Goal: Information Seeking & Learning: Learn about a topic

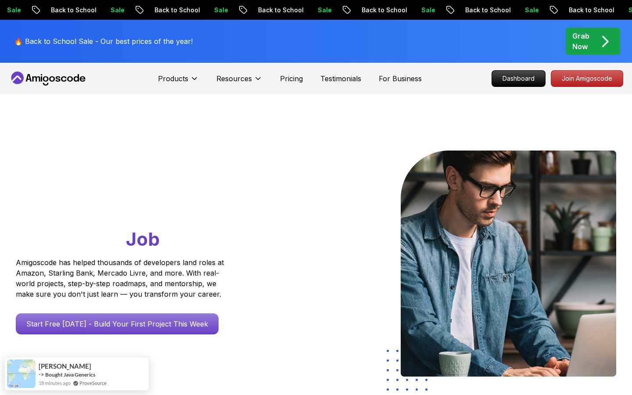
click at [50, 74] on icon at bounding box center [48, 79] width 79 height 14
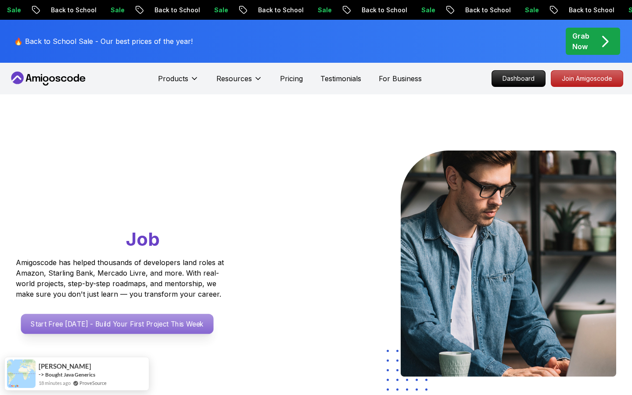
click at [174, 324] on p "Start Free [DATE] - Build Your First Project This Week" at bounding box center [117, 324] width 193 height 20
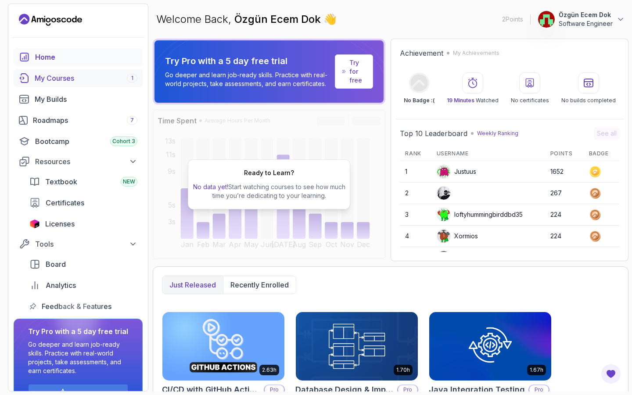
click at [118, 86] on link "My Courses 1" at bounding box center [78, 78] width 129 height 18
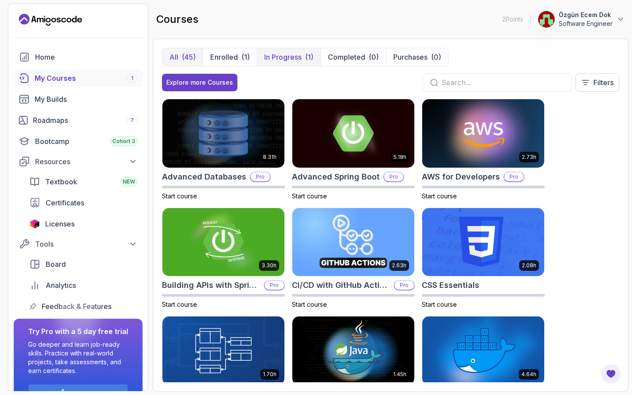
click at [293, 63] on button "In Progress (1)" at bounding box center [289, 57] width 64 height 18
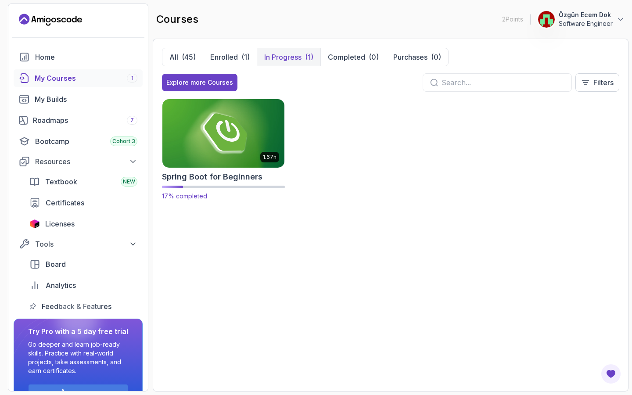
click at [221, 145] on img at bounding box center [223, 133] width 128 height 72
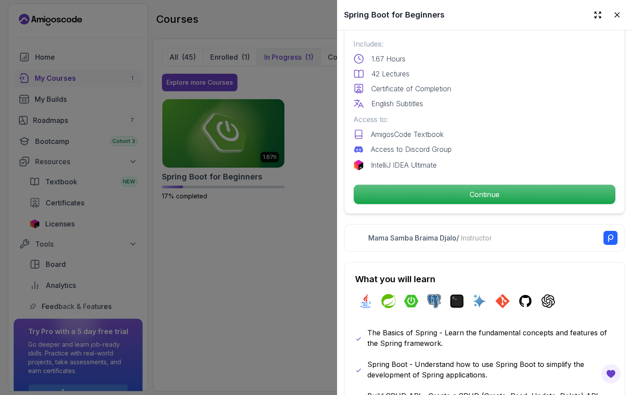
scroll to position [224, 0]
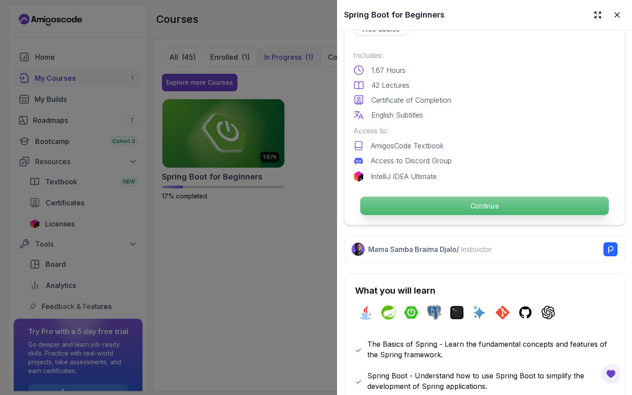
click at [424, 203] on p "Continue" at bounding box center [484, 206] width 248 height 18
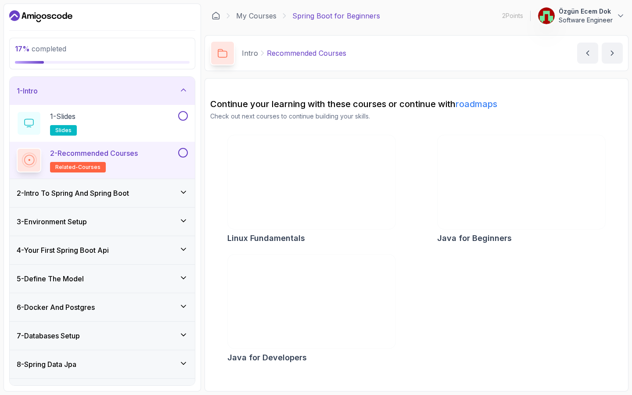
scroll to position [10, 0]
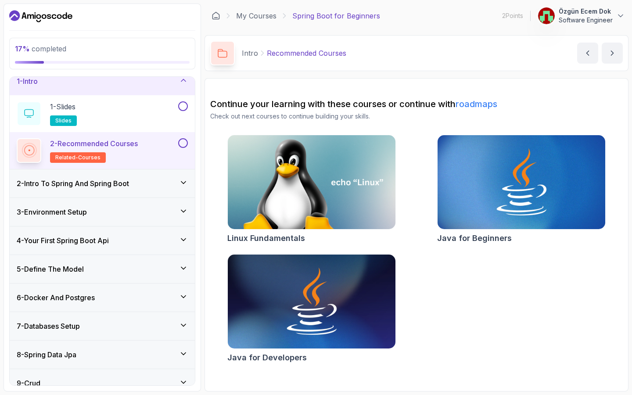
click at [181, 178] on icon at bounding box center [183, 182] width 9 height 9
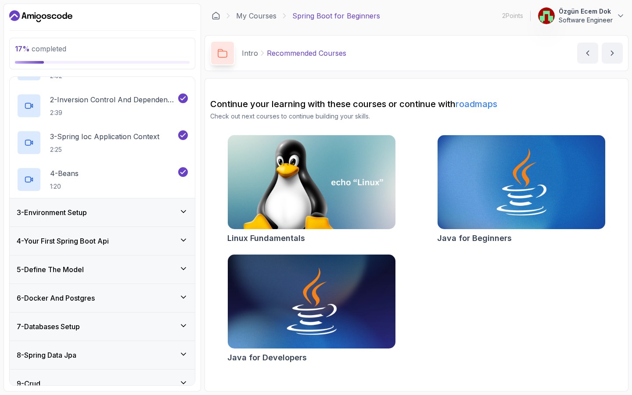
click at [179, 207] on icon at bounding box center [183, 211] width 9 height 9
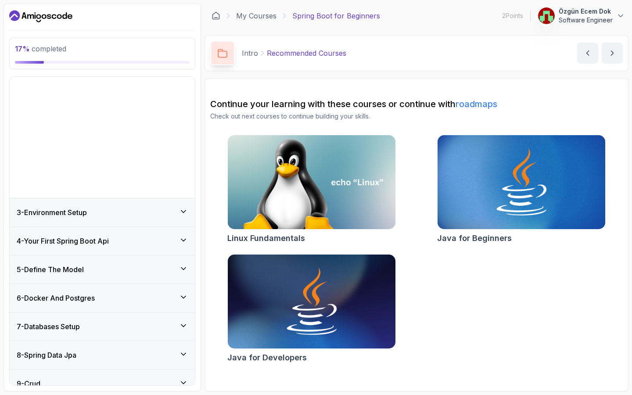
scroll to position [33, 0]
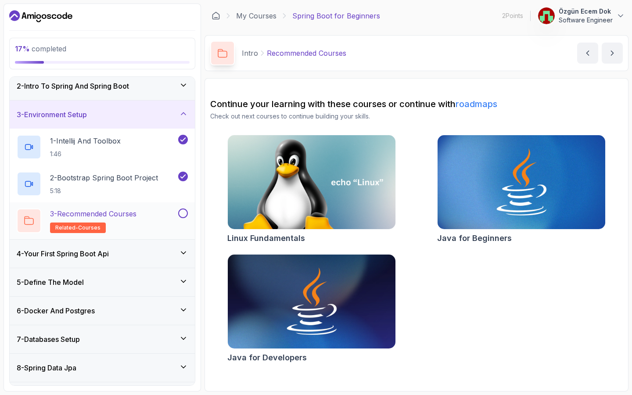
click at [183, 212] on button at bounding box center [183, 213] width 10 height 10
click at [178, 247] on div "4 - Your First Spring Boot Api" at bounding box center [102, 254] width 185 height 28
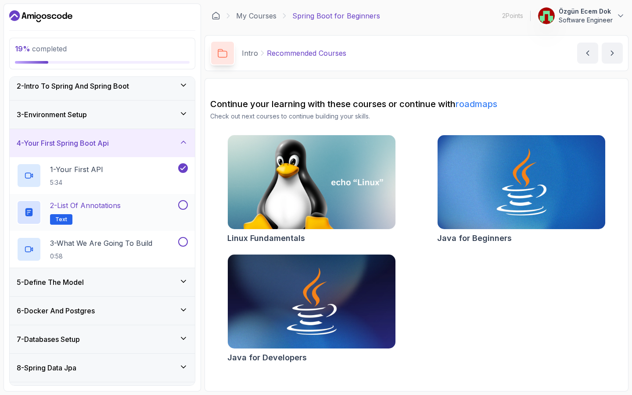
click at [183, 205] on button at bounding box center [183, 205] width 10 height 10
click at [183, 204] on icon at bounding box center [183, 205] width 8 height 9
click at [98, 205] on p "2 - List of Annotations" at bounding box center [85, 205] width 71 height 11
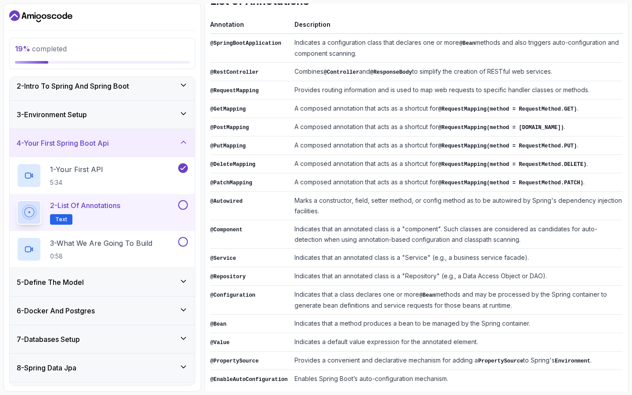
scroll to position [154, 0]
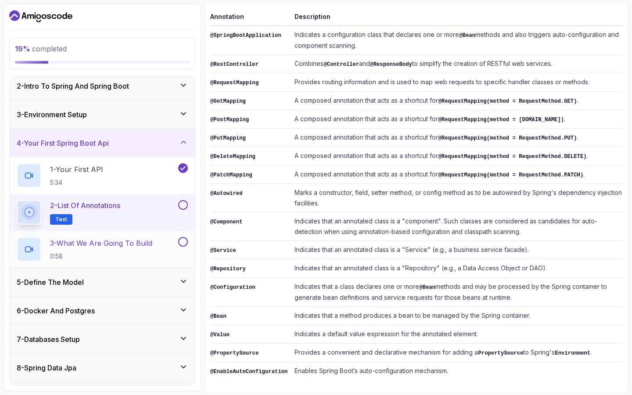
click at [125, 240] on p "3 - What We Are Going To Build" at bounding box center [101, 243] width 102 height 11
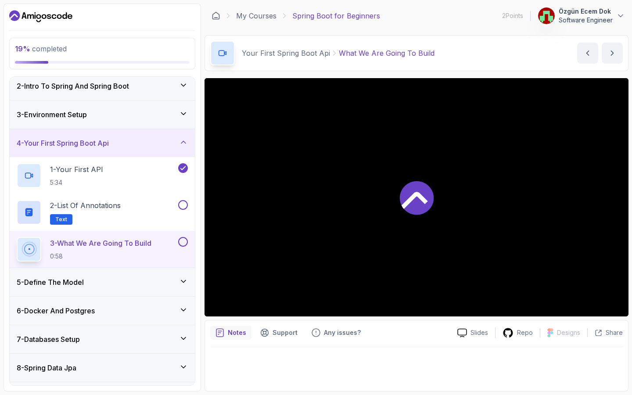
click at [440, 208] on div at bounding box center [417, 197] width 424 height 238
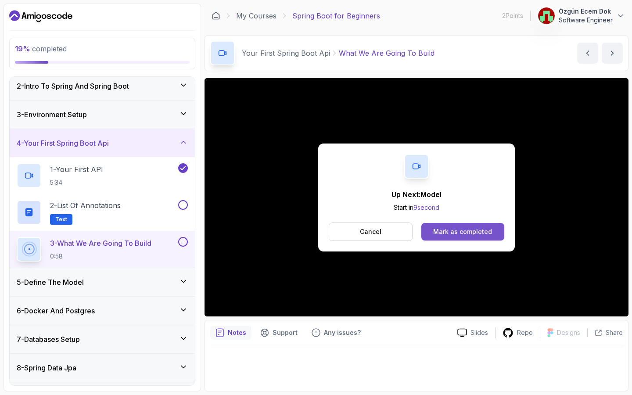
click at [458, 231] on div "Mark as completed" at bounding box center [462, 231] width 59 height 9
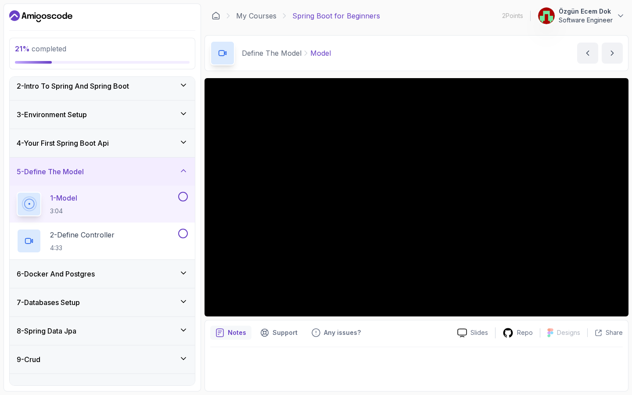
click at [180, 136] on div "4 - Your First Spring Boot Api" at bounding box center [102, 143] width 185 height 28
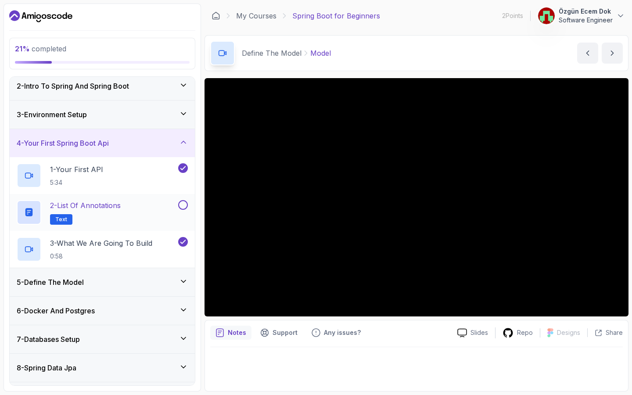
click at [183, 201] on button at bounding box center [183, 205] width 10 height 10
click at [187, 138] on icon at bounding box center [183, 142] width 9 height 9
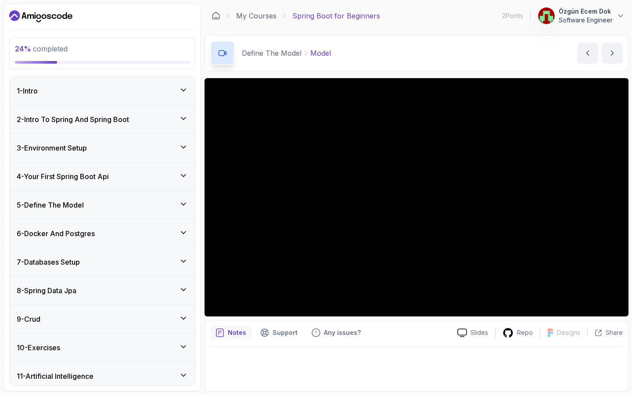
click at [170, 121] on div "2 - Intro To Spring And Spring Boot" at bounding box center [102, 119] width 171 height 11
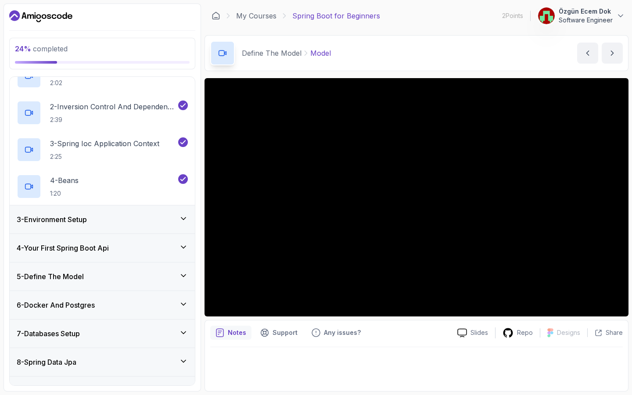
click at [166, 225] on div "3 - Environment Setup" at bounding box center [102, 219] width 185 height 28
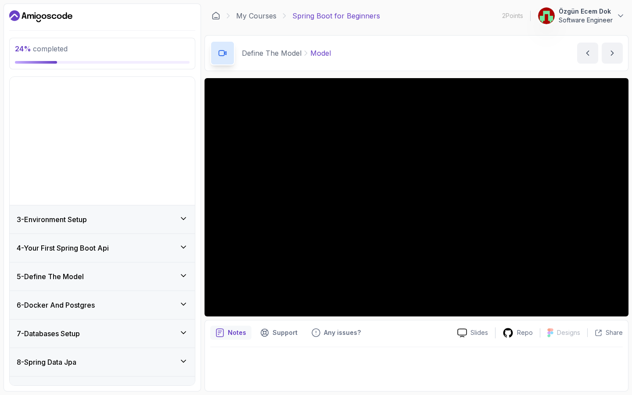
scroll to position [33, 0]
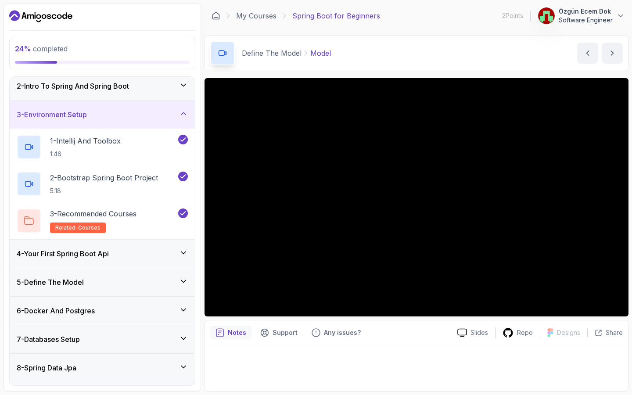
click at [166, 264] on div "4 - Your First Spring Boot Api" at bounding box center [102, 254] width 185 height 28
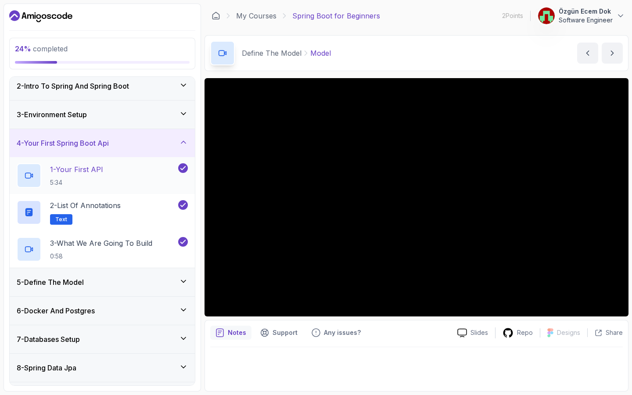
click at [93, 164] on p "1 - Your First API" at bounding box center [76, 169] width 53 height 11
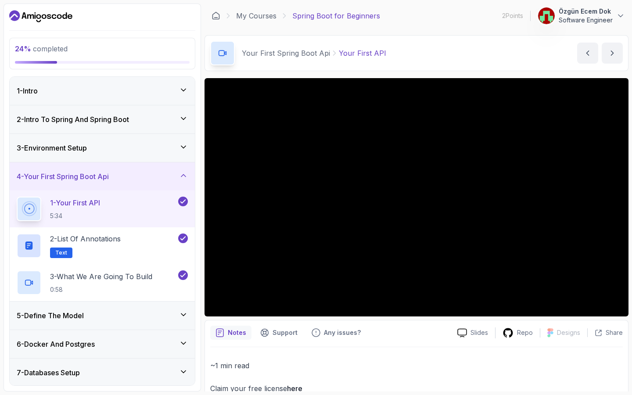
click at [180, 151] on icon at bounding box center [183, 147] width 9 height 9
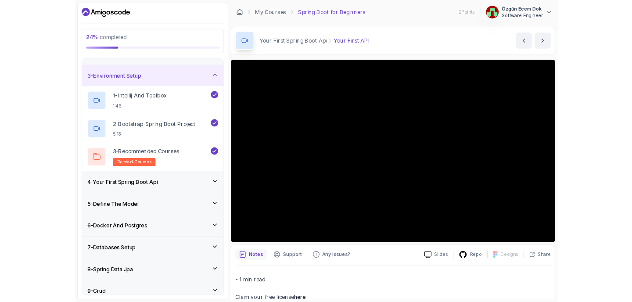
scroll to position [54, 0]
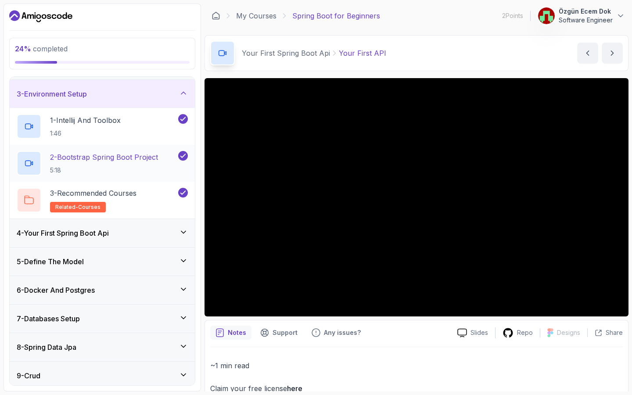
click at [162, 163] on div "2 - Bootstrap Spring Boot Project 5:18" at bounding box center [97, 163] width 160 height 25
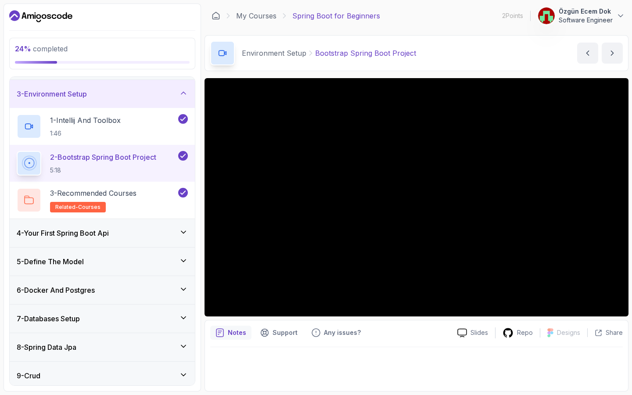
click at [284, 363] on div at bounding box center [416, 366] width 413 height 39
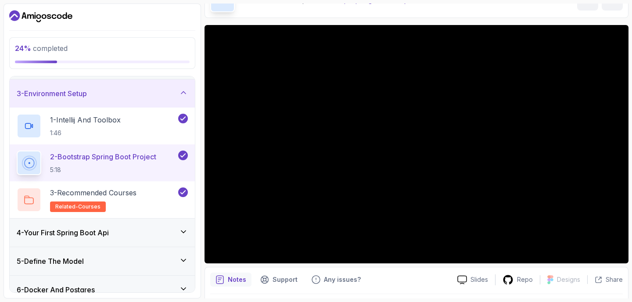
scroll to position [58, 0]
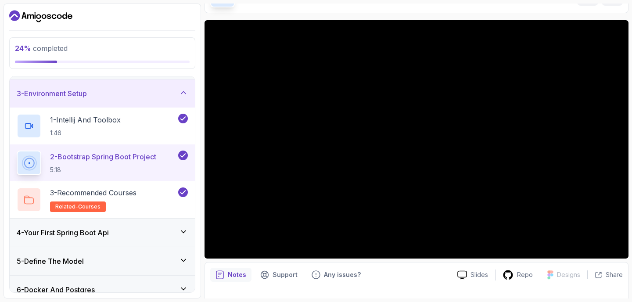
click at [147, 239] on div "4 - Your First Spring Boot Api" at bounding box center [102, 233] width 185 height 28
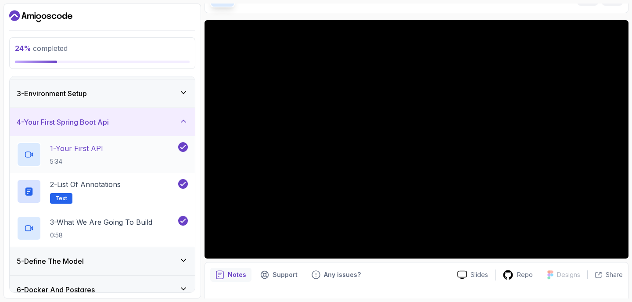
click at [103, 159] on p "5:34" at bounding box center [76, 161] width 53 height 9
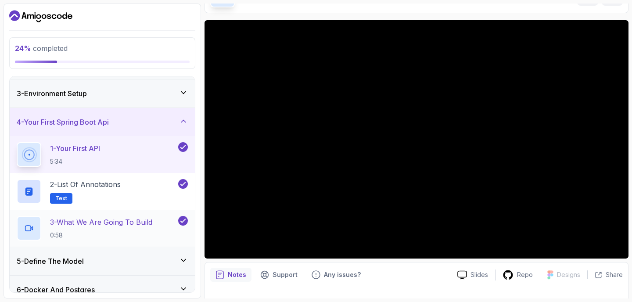
click at [118, 226] on p "3 - What We Are Going To Build" at bounding box center [101, 222] width 102 height 11
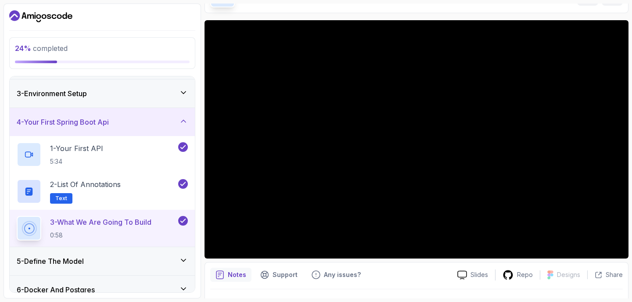
click at [186, 255] on div "5 - Define The Model" at bounding box center [102, 261] width 185 height 28
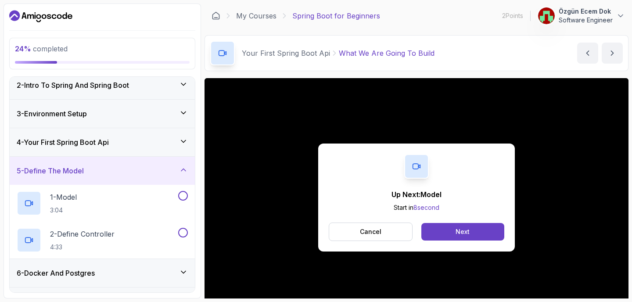
scroll to position [43, 0]
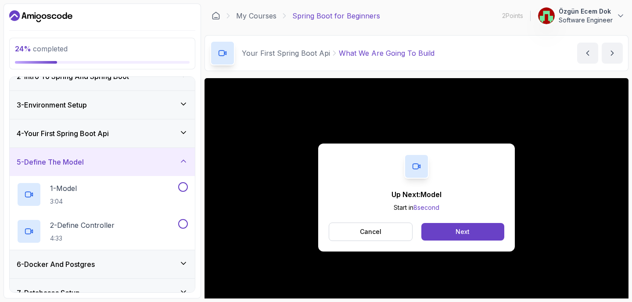
click at [178, 140] on div "4 - Your First Spring Boot Api" at bounding box center [102, 133] width 185 height 28
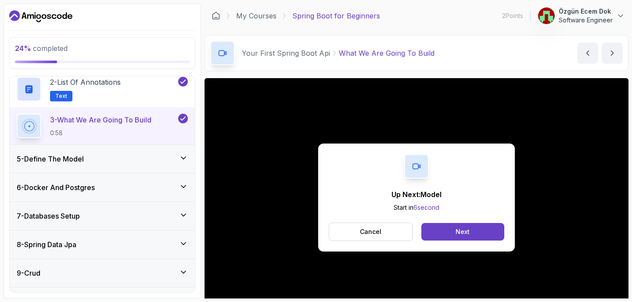
click at [176, 160] on div "5 - Define The Model" at bounding box center [102, 159] width 171 height 11
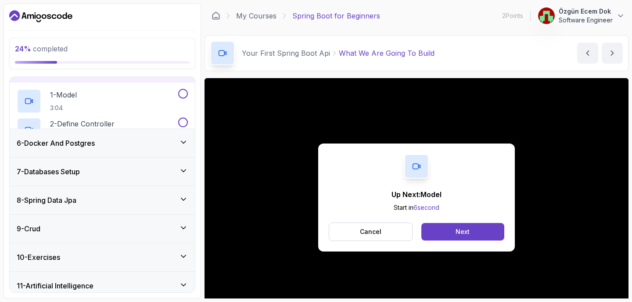
scroll to position [126, 0]
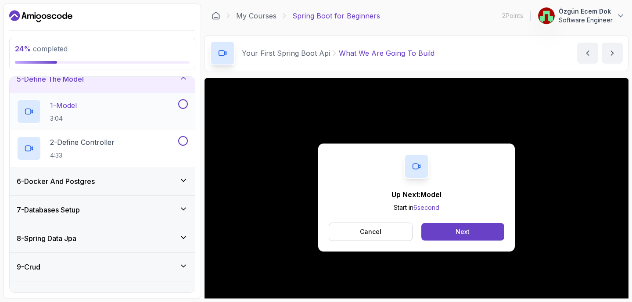
click at [158, 107] on div "1 - Model 3:04" at bounding box center [97, 111] width 160 height 25
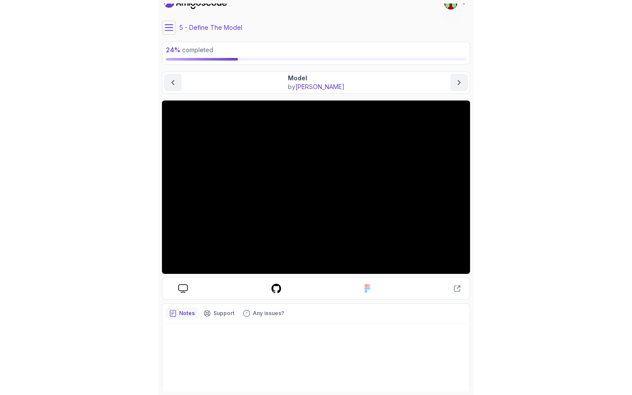
scroll to position [26, 0]
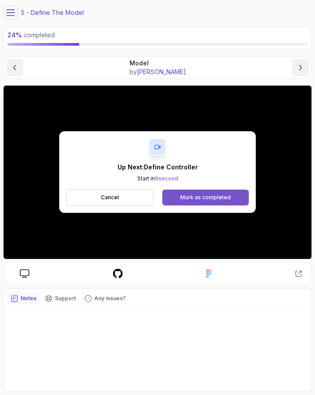
click at [221, 193] on button "Mark as completed" at bounding box center [205, 198] width 86 height 16
